Goal: Information Seeking & Learning: Learn about a topic

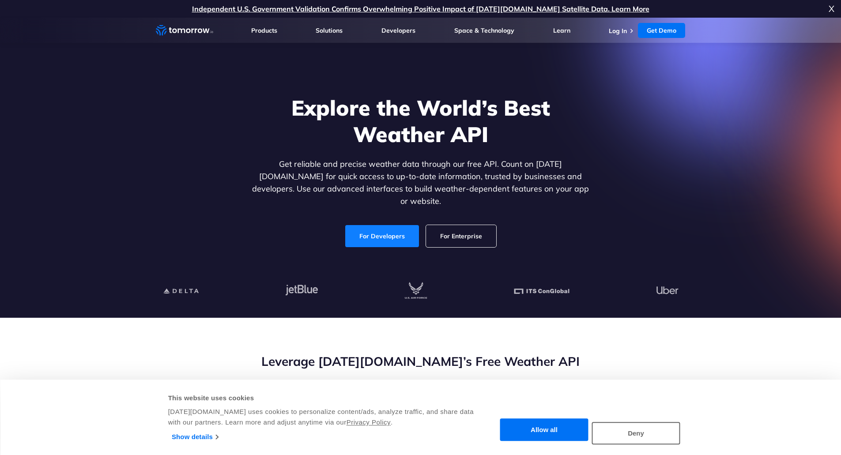
drag, startPoint x: 0, startPoint y: 0, endPoint x: 366, endPoint y: 229, distance: 431.7
click at [366, 229] on link "For Developers" at bounding box center [382, 236] width 74 height 22
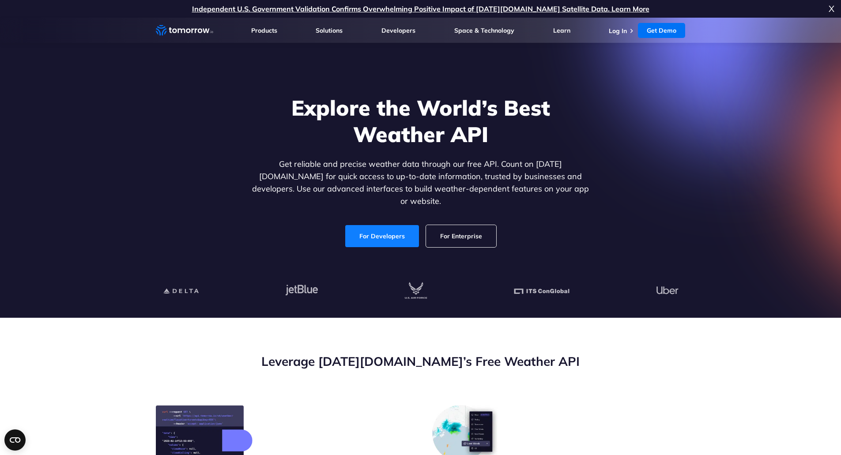
click at [385, 225] on link "For Developers" at bounding box center [382, 236] width 74 height 22
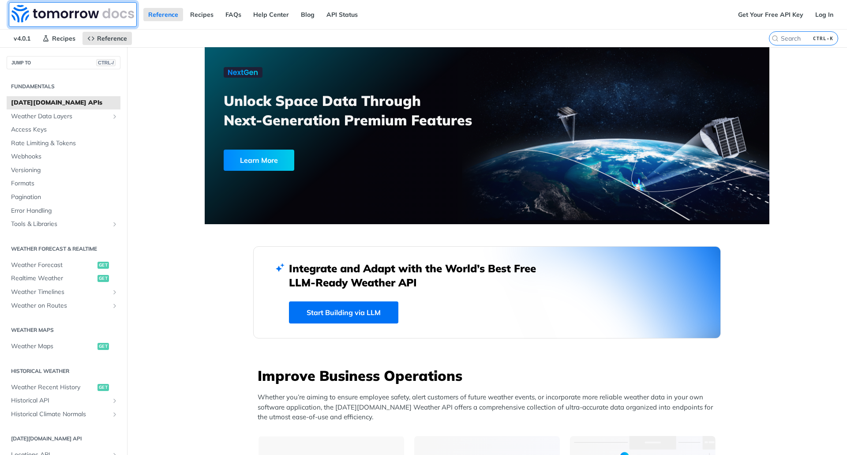
click at [73, 12] on img at bounding box center [72, 14] width 123 height 18
click at [46, 117] on span "Weather Data Layers" at bounding box center [60, 116] width 98 height 9
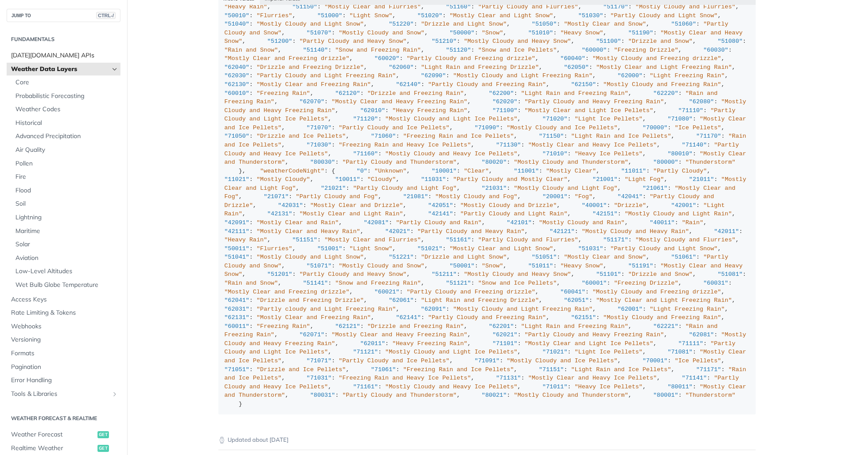
scroll to position [882, 0]
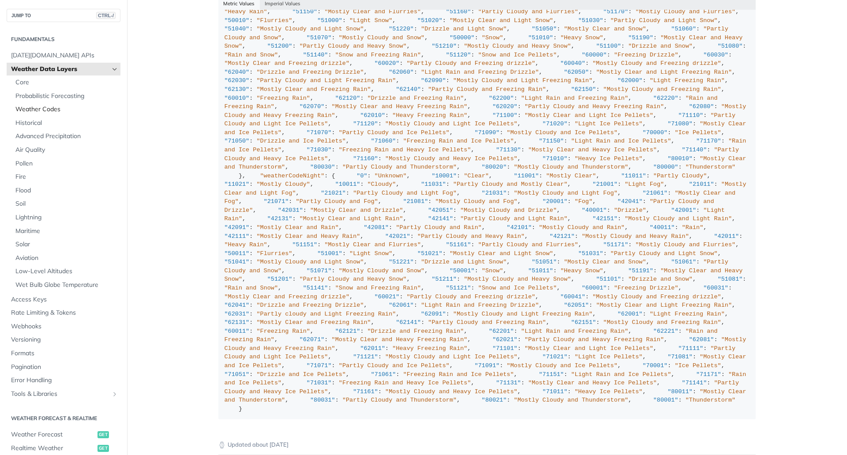
click at [52, 108] on span "Weather Codes" at bounding box center [66, 109] width 103 height 9
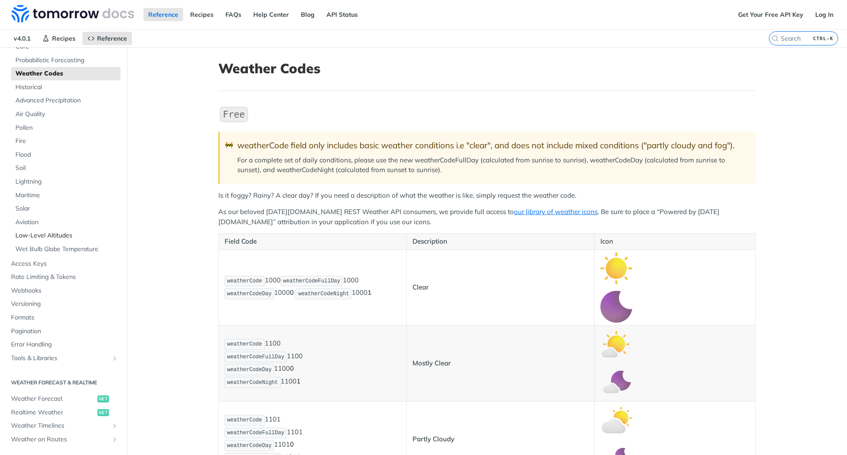
scroll to position [88, 0]
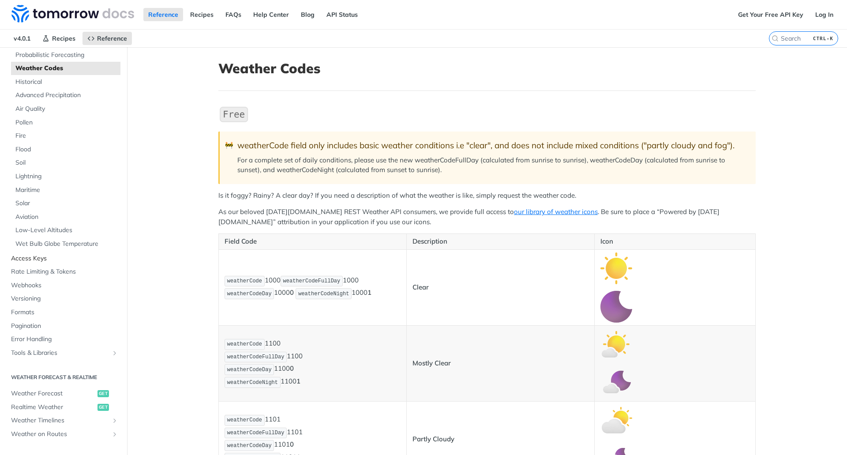
click at [31, 257] on span "Access Keys" at bounding box center [64, 258] width 107 height 9
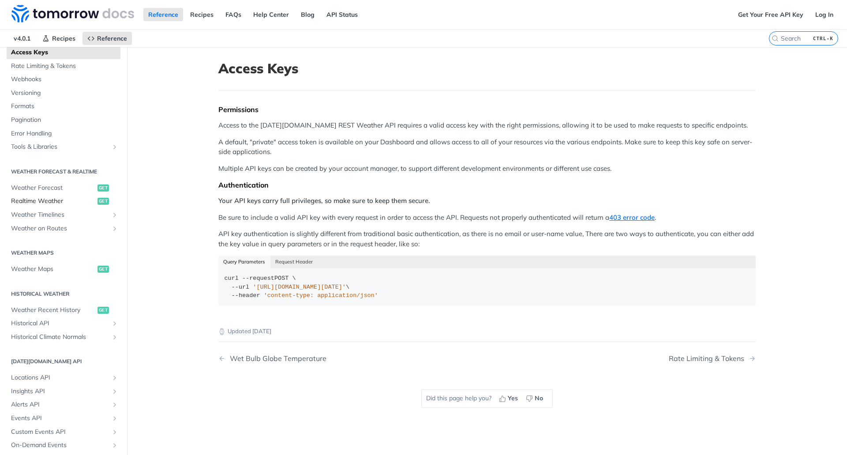
scroll to position [88, 0]
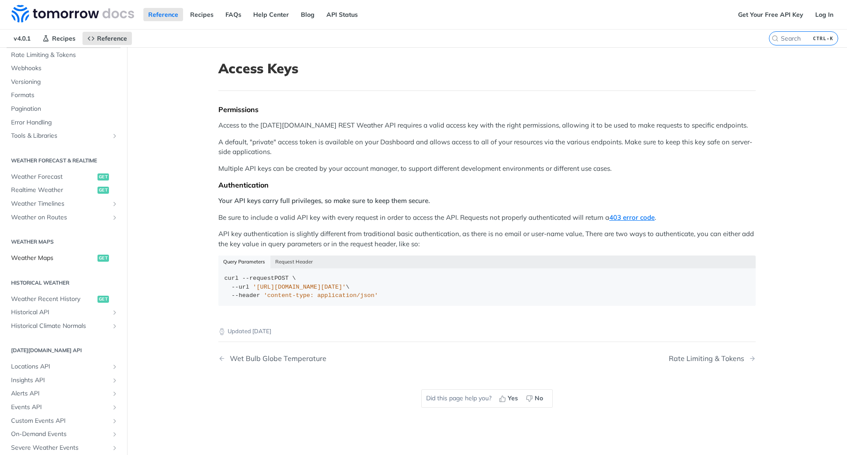
click at [37, 255] on span "Weather Maps" at bounding box center [53, 258] width 84 height 9
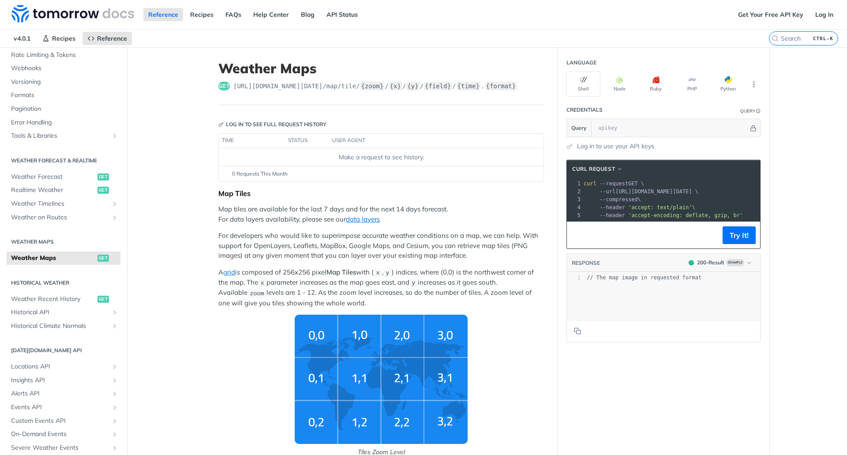
click at [308, 156] on div "Make a request to see history." at bounding box center [381, 157] width 318 height 9
drag, startPoint x: 300, startPoint y: 139, endPoint x: 276, endPoint y: 143, distance: 24.2
click at [300, 139] on th "status" at bounding box center [307, 141] width 44 height 14
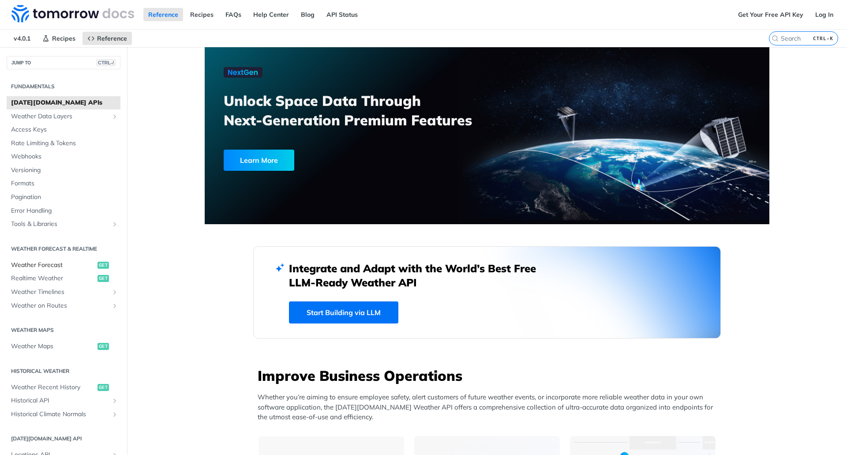
click at [45, 265] on span "Weather Forecast" at bounding box center [53, 265] width 84 height 9
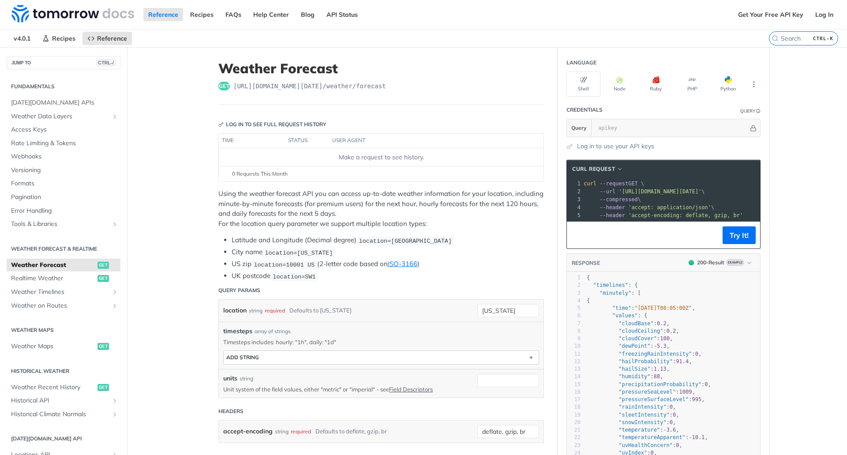
scroll to position [44, 0]
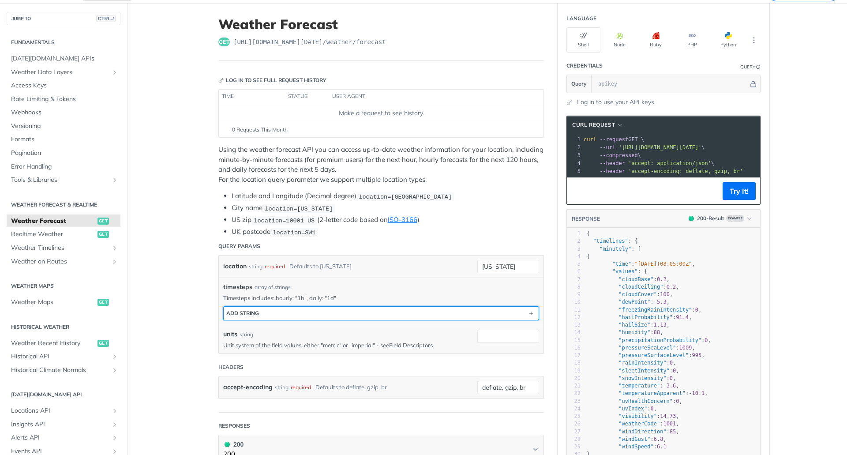
click at [272, 314] on button "ADD string" at bounding box center [381, 313] width 315 height 13
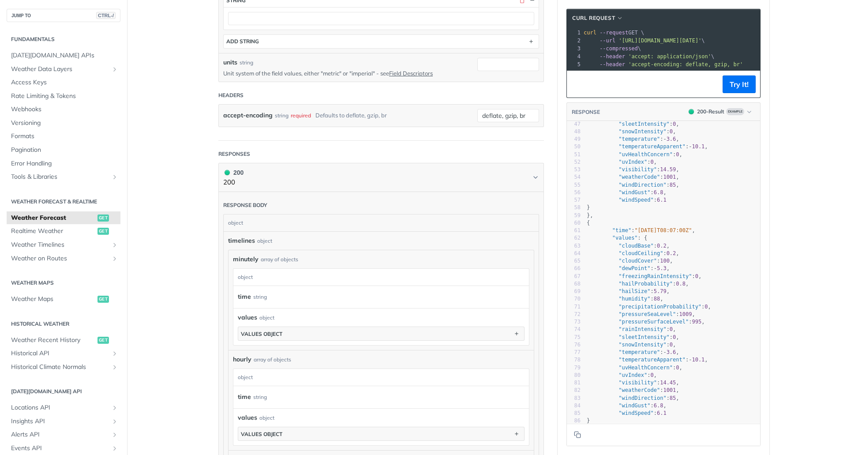
scroll to position [176, 0]
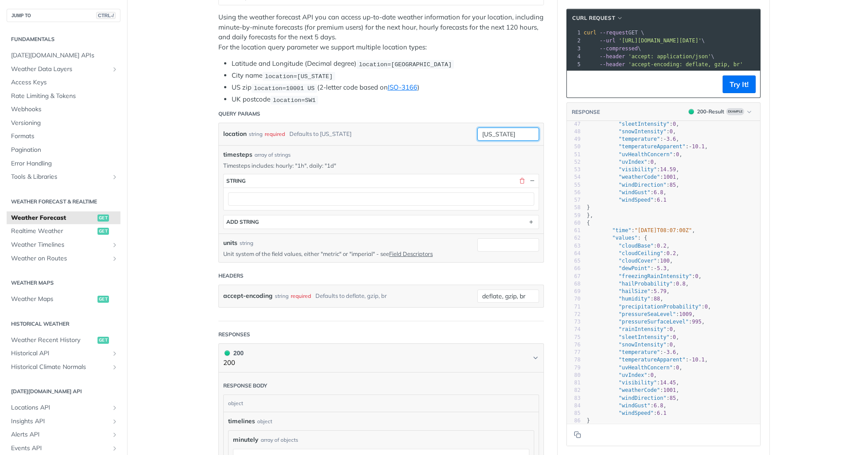
click at [518, 132] on input "new york" at bounding box center [508, 134] width 62 height 13
drag, startPoint x: 522, startPoint y: 132, endPoint x: 358, endPoint y: 135, distance: 163.3
click at [338, 138] on div "location string required Defaults to new york new york required type : string U…" at bounding box center [381, 134] width 316 height 13
type input "Brunn am gebirge"
click at [735, 87] on button "Try It!" at bounding box center [739, 84] width 33 height 18
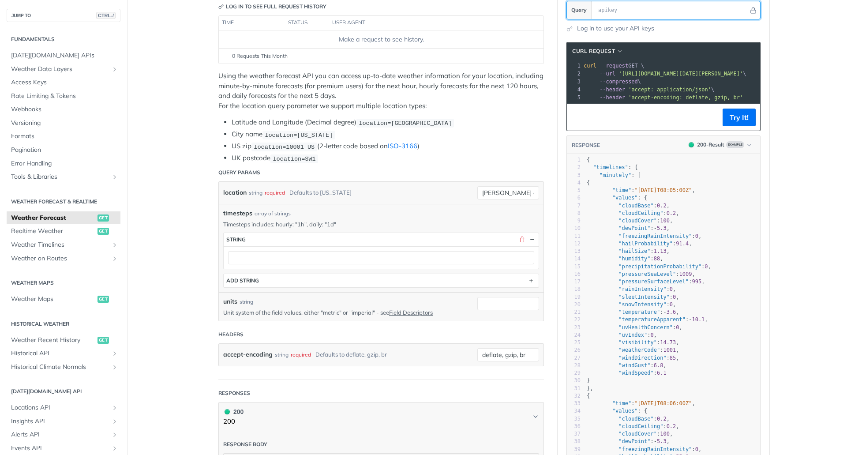
scroll to position [0, 0]
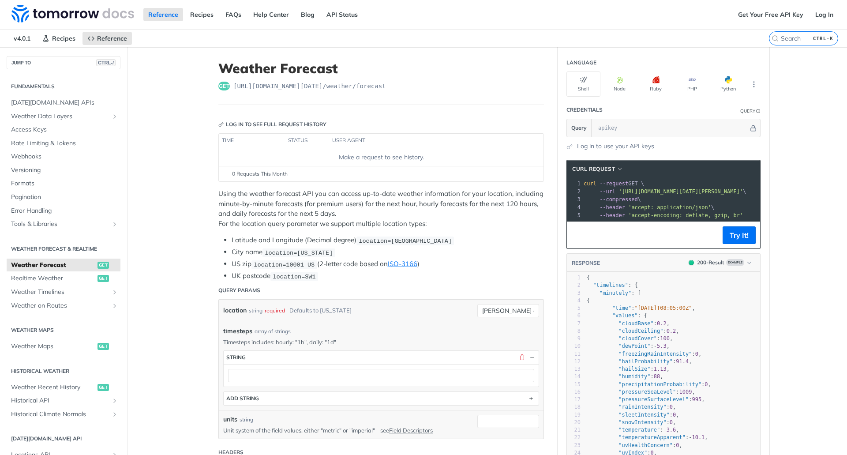
click at [298, 141] on th "status" at bounding box center [307, 141] width 44 height 14
click at [340, 139] on th "user agent" at bounding box center [427, 141] width 197 height 14
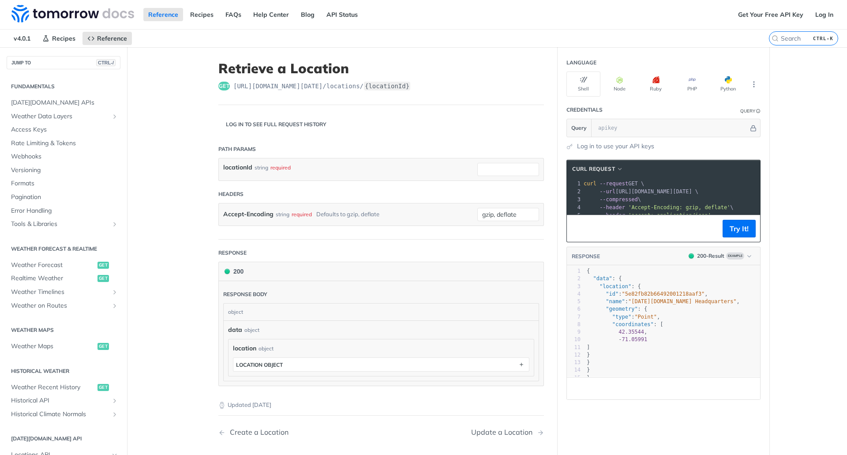
scroll to position [131, 0]
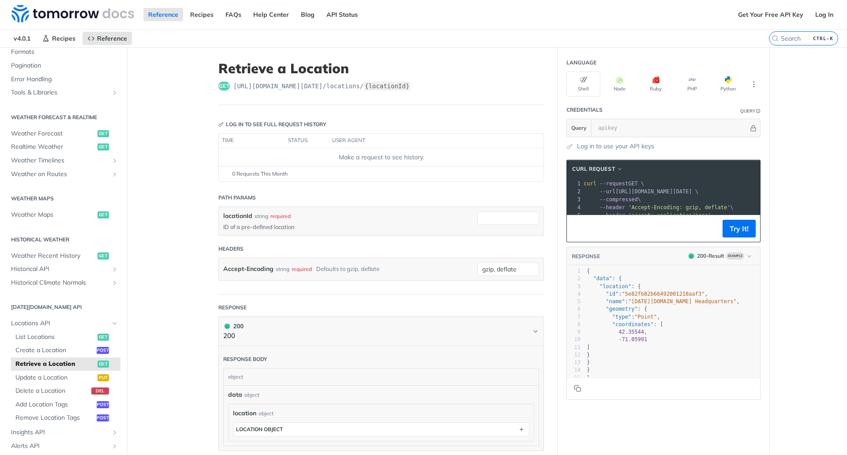
click at [275, 229] on p "ID of a pre-defined location" at bounding box center [343, 227] width 241 height 8
click at [261, 123] on div "Log in to see full request history" at bounding box center [272, 124] width 108 height 8
drag, startPoint x: 219, startPoint y: 124, endPoint x: 334, endPoint y: 127, distance: 114.7
click at [333, 127] on header "Log in to see full request history" at bounding box center [381, 125] width 326 height 18
click at [345, 84] on span "https://api.tomorrow.io/v4 /locations/ {locationId}" at bounding box center [321, 86] width 177 height 9
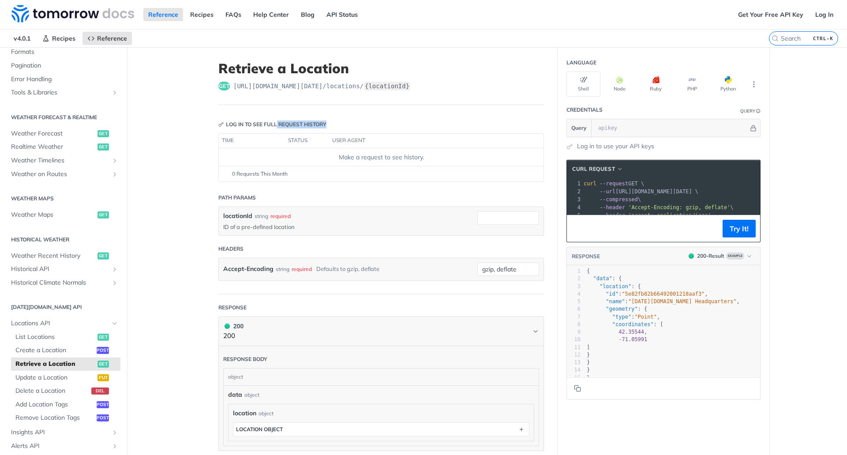
drag, startPoint x: 291, startPoint y: 127, endPoint x: 343, endPoint y: 129, distance: 52.1
click at [343, 129] on header "Log in to see full request history" at bounding box center [381, 125] width 326 height 18
click at [320, 145] on th "status" at bounding box center [307, 141] width 44 height 14
click at [298, 174] on div "0 Requests This Month" at bounding box center [381, 174] width 316 height 8
click at [265, 209] on form "Path Params locationId string required ID of a pre-defined location Headers Acc…" at bounding box center [381, 241] width 326 height 105
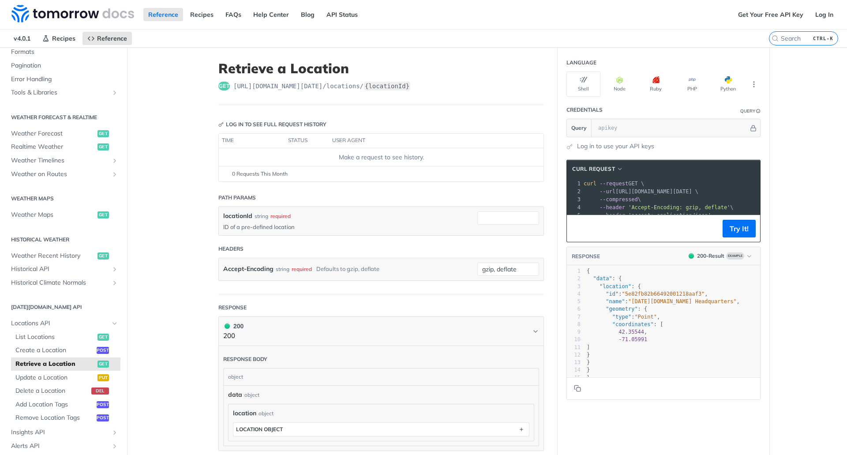
click at [311, 220] on div "locationId string required" at bounding box center [343, 215] width 241 height 9
click at [495, 218] on input "locationId" at bounding box center [508, 217] width 62 height 13
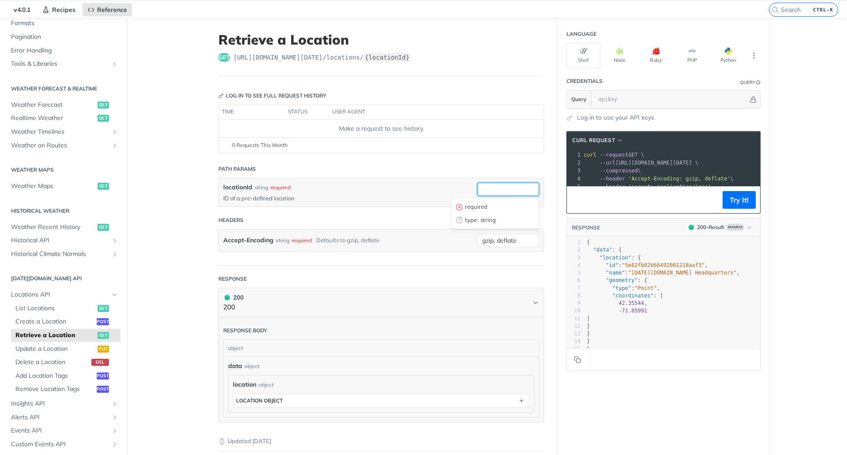
scroll to position [44, 0]
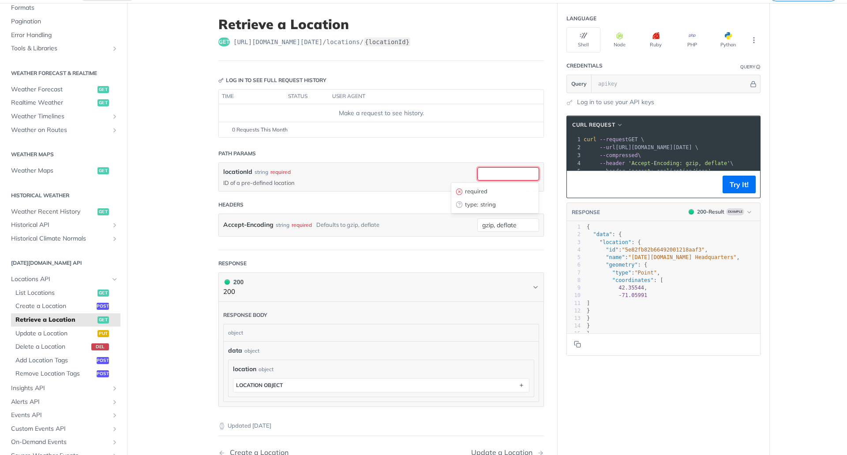
paste input "106568"
click at [491, 173] on input "locationId" at bounding box center [508, 173] width 62 height 13
type input "106568"
click at [466, 195] on div "required" at bounding box center [493, 191] width 85 height 13
click at [485, 225] on input "gzip, deflate" at bounding box center [508, 224] width 62 height 13
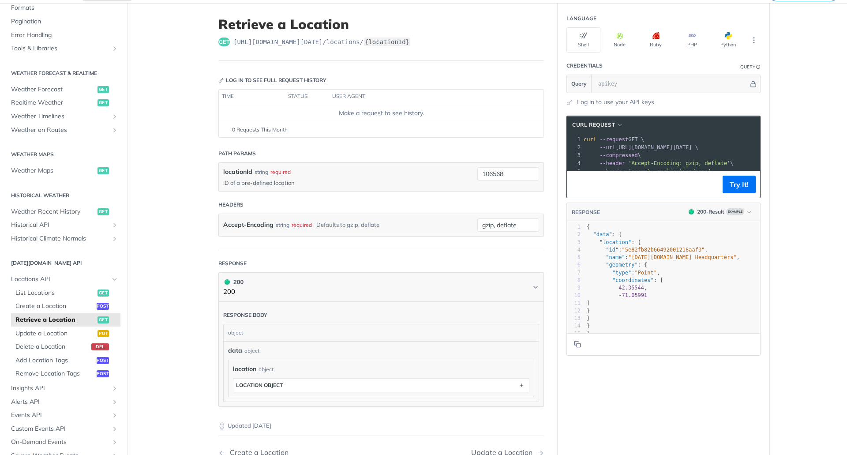
click at [432, 214] on div "Accept-Encoding string required Defaults to gzip, deflate gzip, deflate require…" at bounding box center [381, 225] width 325 height 22
click at [743, 193] on button "Try It!" at bounding box center [739, 185] width 33 height 18
click at [652, 80] on input "text" at bounding box center [671, 84] width 155 height 18
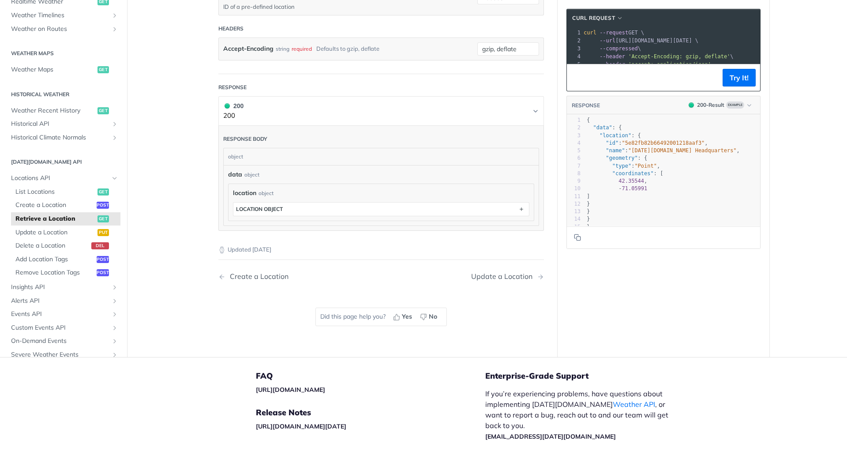
scroll to position [265, 0]
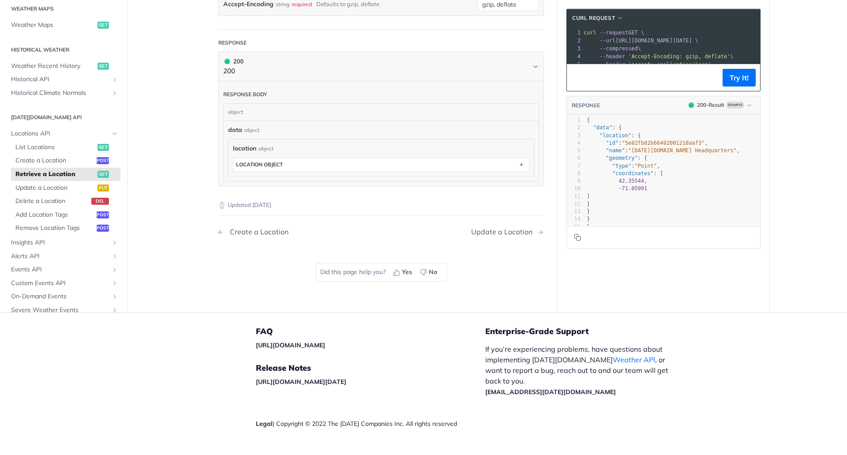
click at [260, 233] on div "Create a Location" at bounding box center [256, 232] width 63 height 8
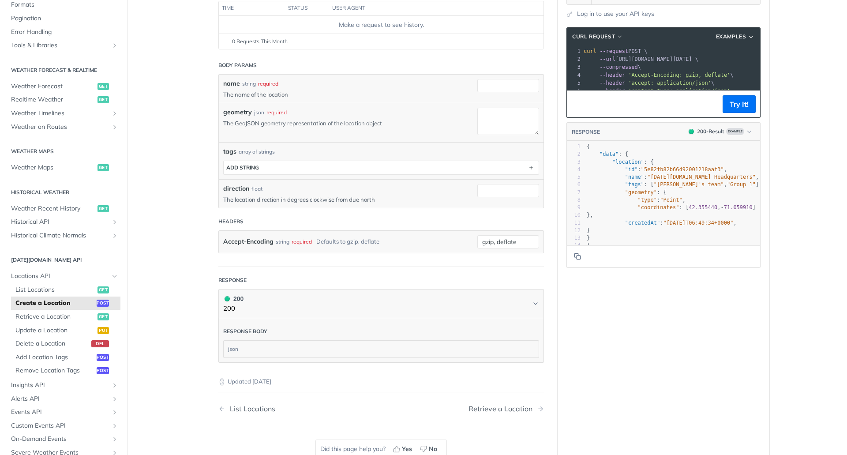
scroll to position [176, 0]
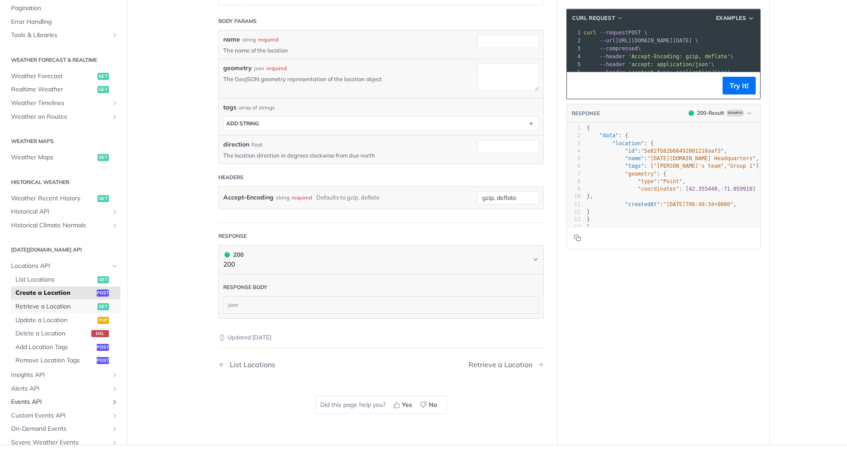
click at [56, 303] on span "Retrieve a Location" at bounding box center [55, 306] width 80 height 9
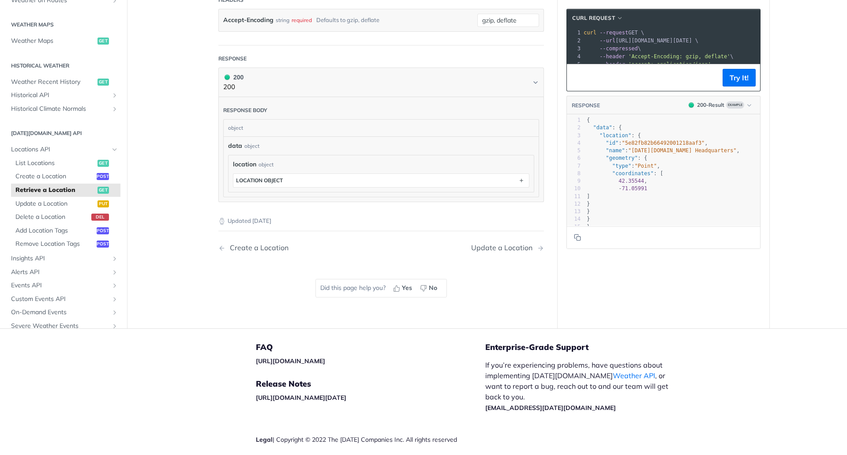
scroll to position [281, 0]
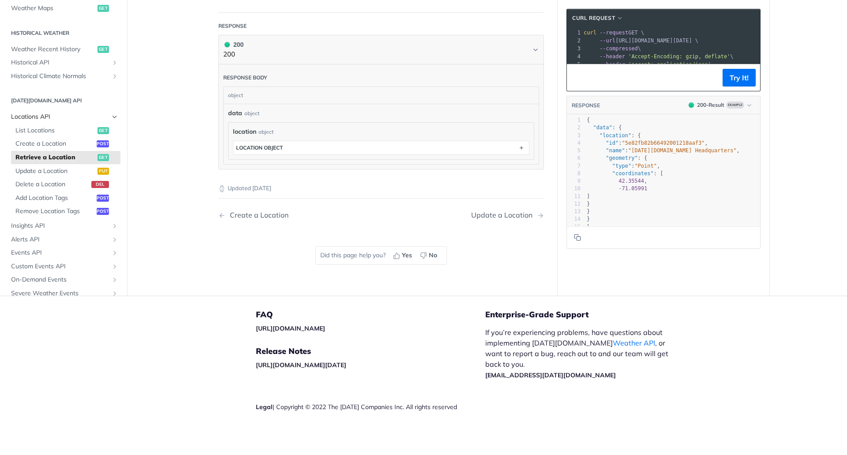
click at [30, 116] on span "Locations API" at bounding box center [60, 117] width 98 height 9
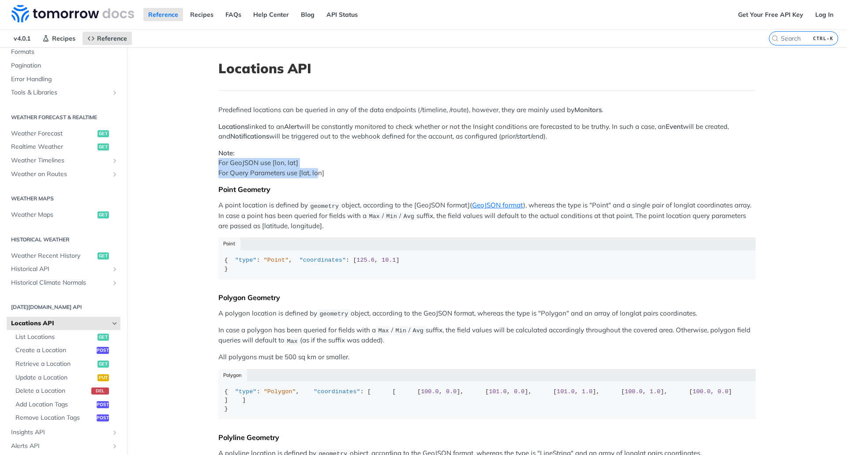
drag, startPoint x: 315, startPoint y: 169, endPoint x: 206, endPoint y: 166, distance: 109.9
click at [206, 166] on article "Locations API Predefined locations can be queried in any of the data endpoints …" at bounding box center [487, 365] width 565 height 636
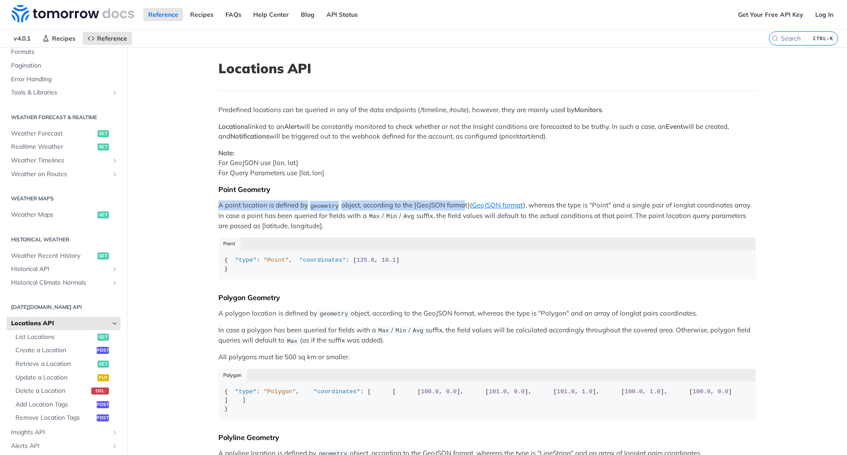
drag, startPoint x: 209, startPoint y: 206, endPoint x: 457, endPoint y: 208, distance: 247.5
click at [457, 208] on article "Locations API Predefined locations can be queried in any of the data endpoints …" at bounding box center [487, 365] width 565 height 636
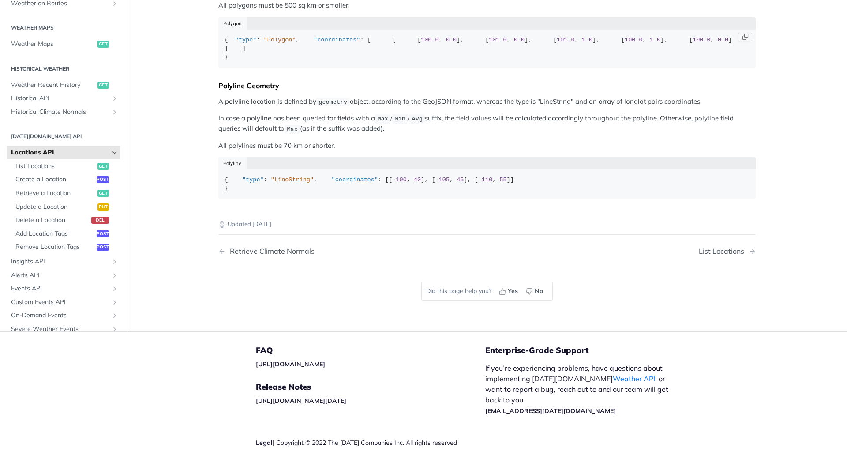
scroll to position [353, 0]
click at [23, 169] on span "List Locations" at bounding box center [55, 165] width 80 height 9
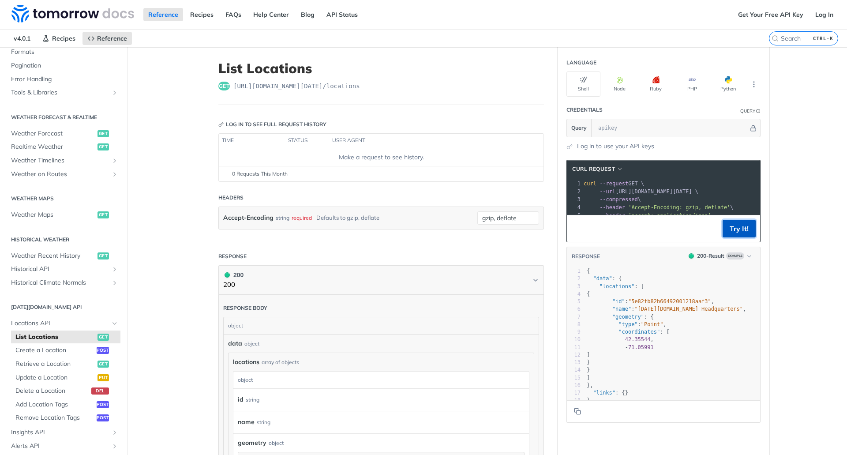
click at [737, 237] on button "Try It!" at bounding box center [739, 229] width 33 height 18
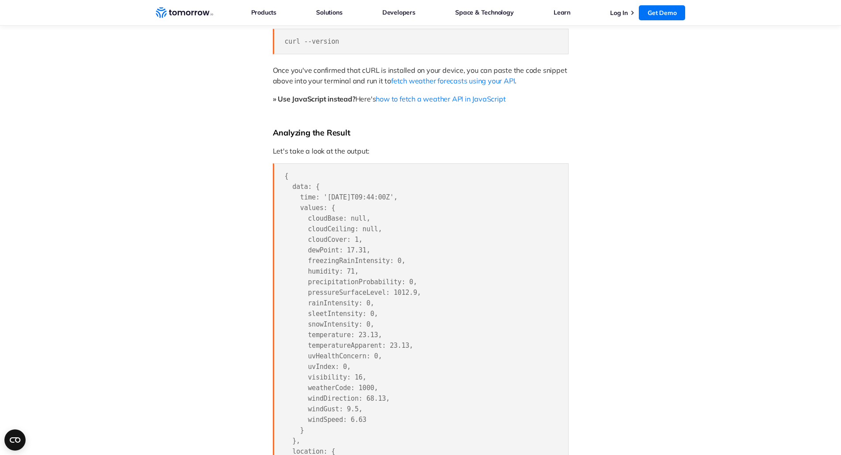
scroll to position [882, 0]
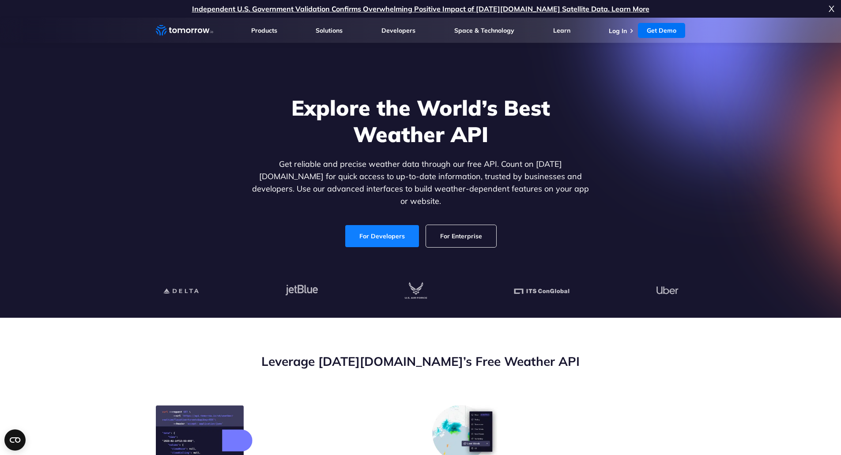
drag, startPoint x: 404, startPoint y: 226, endPoint x: 413, endPoint y: 223, distance: 9.3
click at [404, 226] on link "For Developers" at bounding box center [382, 236] width 74 height 22
